Goal: Information Seeking & Learning: Learn about a topic

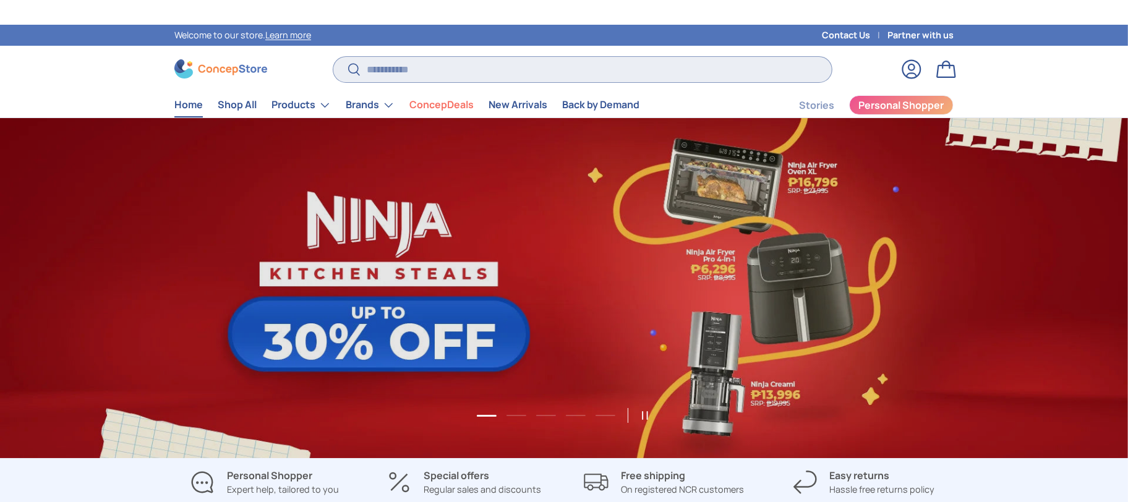
click at [509, 72] on input "Search" at bounding box center [582, 69] width 499 height 25
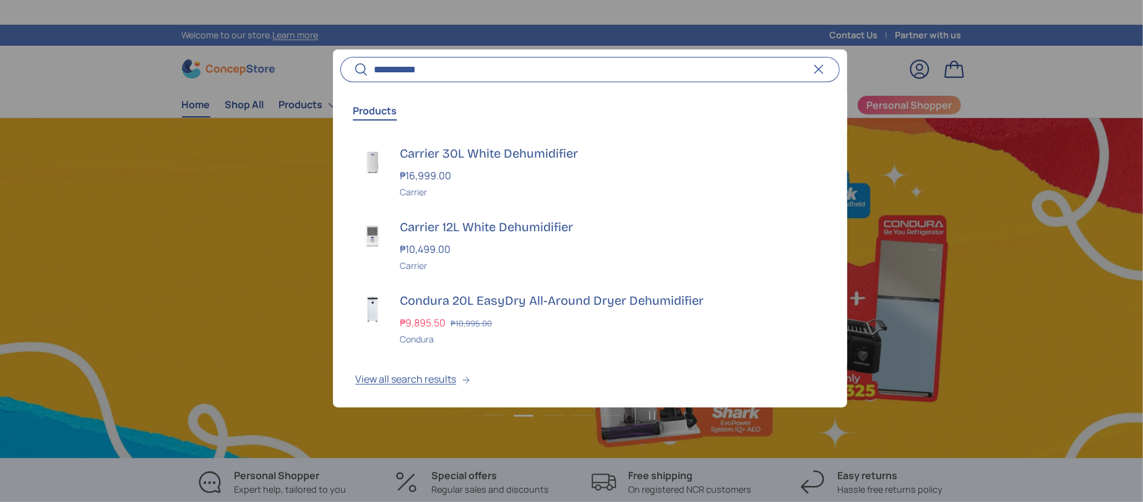
scroll to position [0, 1143]
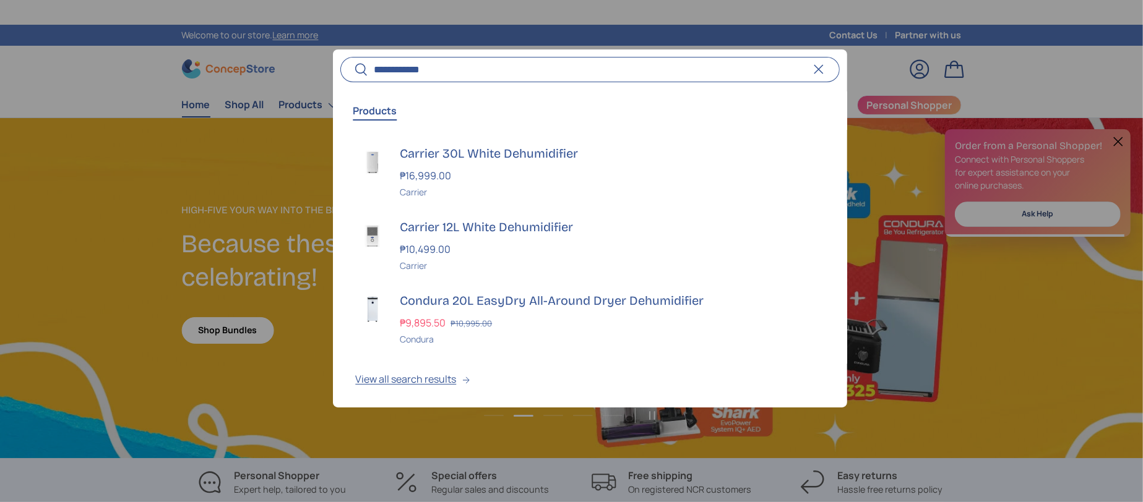
type input "**********"
click at [340, 56] on button "Search" at bounding box center [354, 70] width 28 height 29
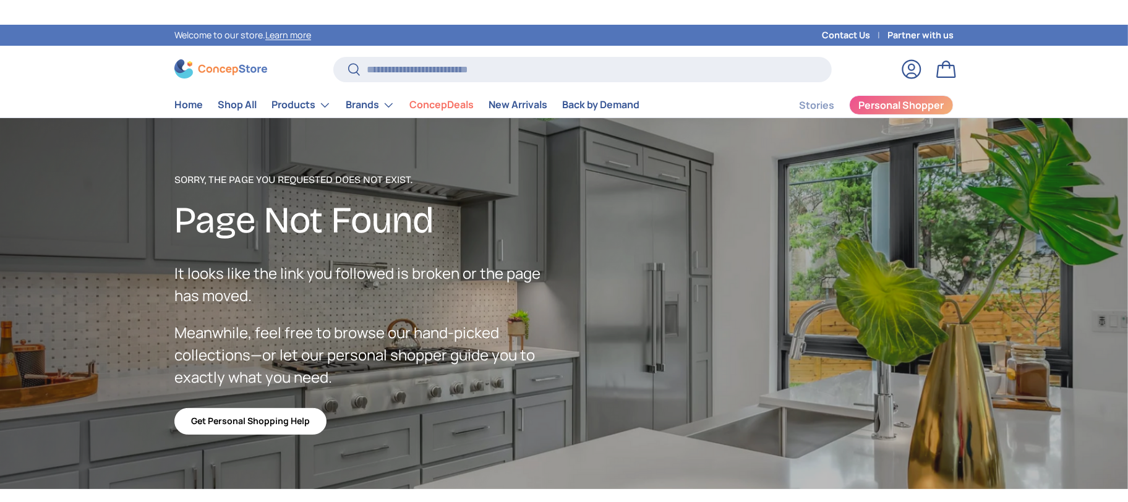
scroll to position [3034, 5058]
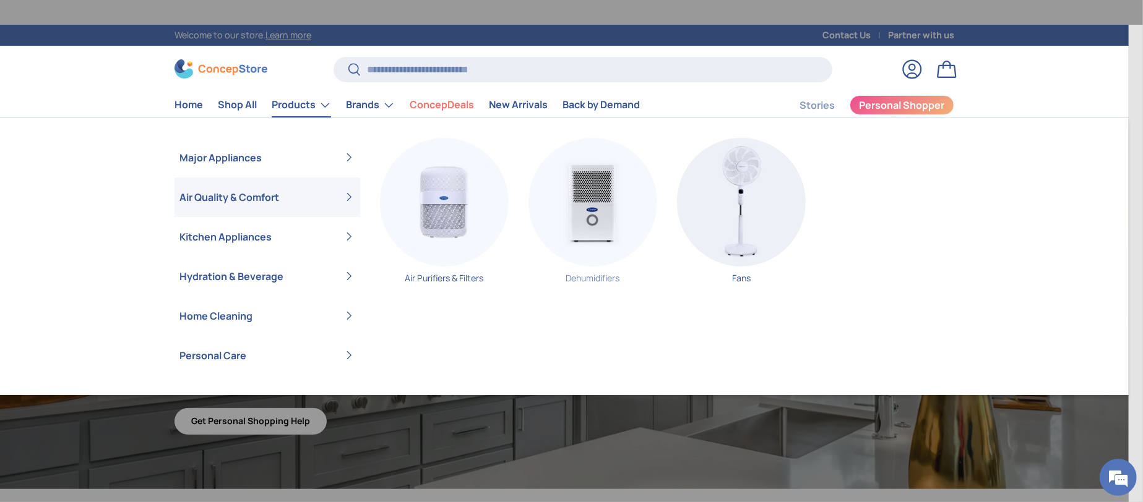
click at [560, 189] on img "Primary" at bounding box center [592, 202] width 129 height 129
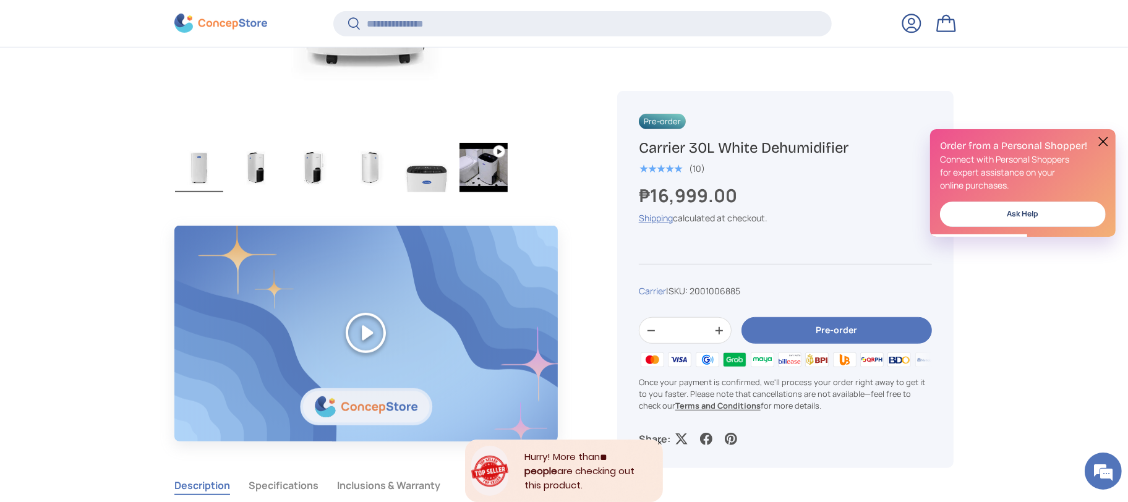
scroll to position [739, 0]
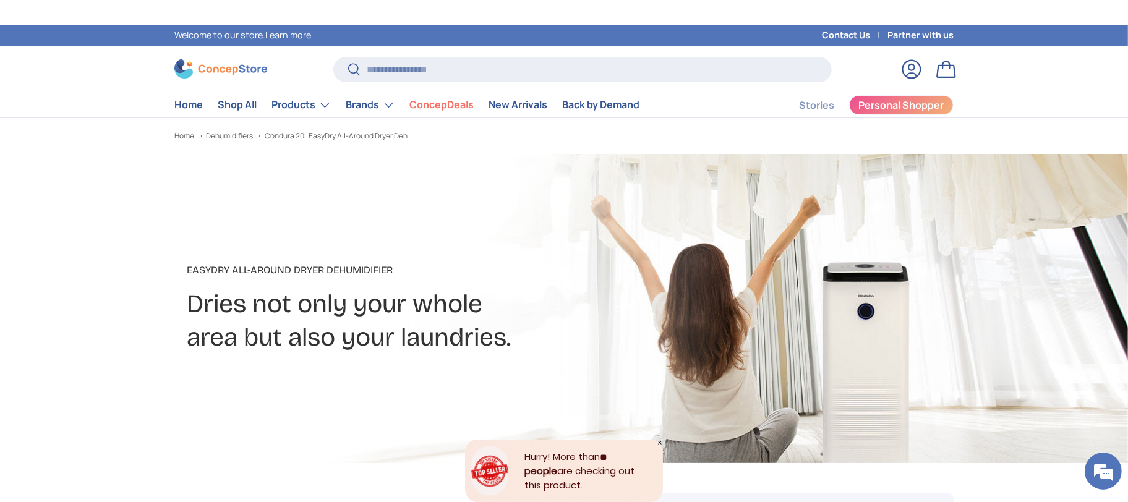
click at [208, 69] on img at bounding box center [220, 68] width 93 height 19
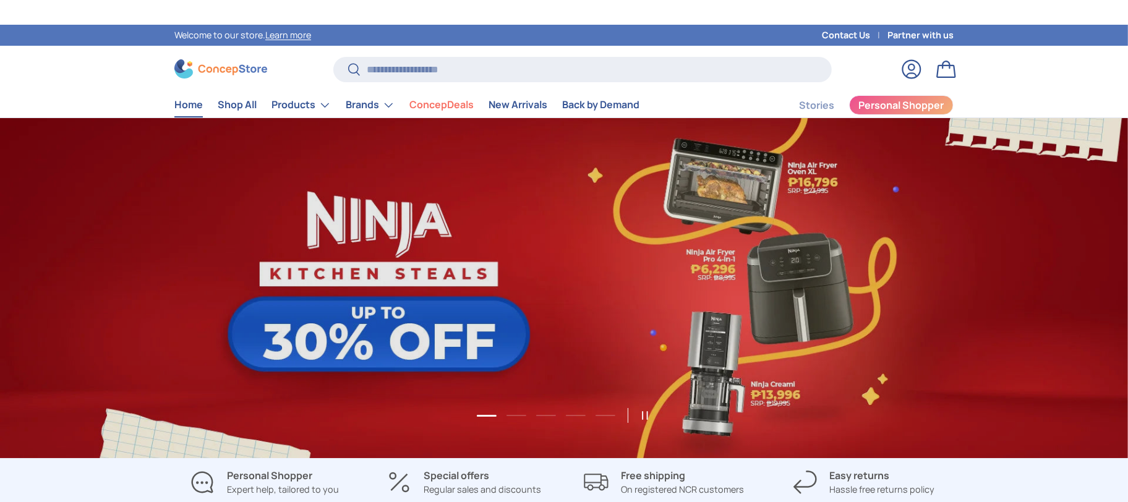
click at [131, 75] on store-header "Search Search Reset Log in Bag Menu Home Shop All Products Back Products" at bounding box center [564, 82] width 1128 height 72
